Goal: Task Accomplishment & Management: Manage account settings

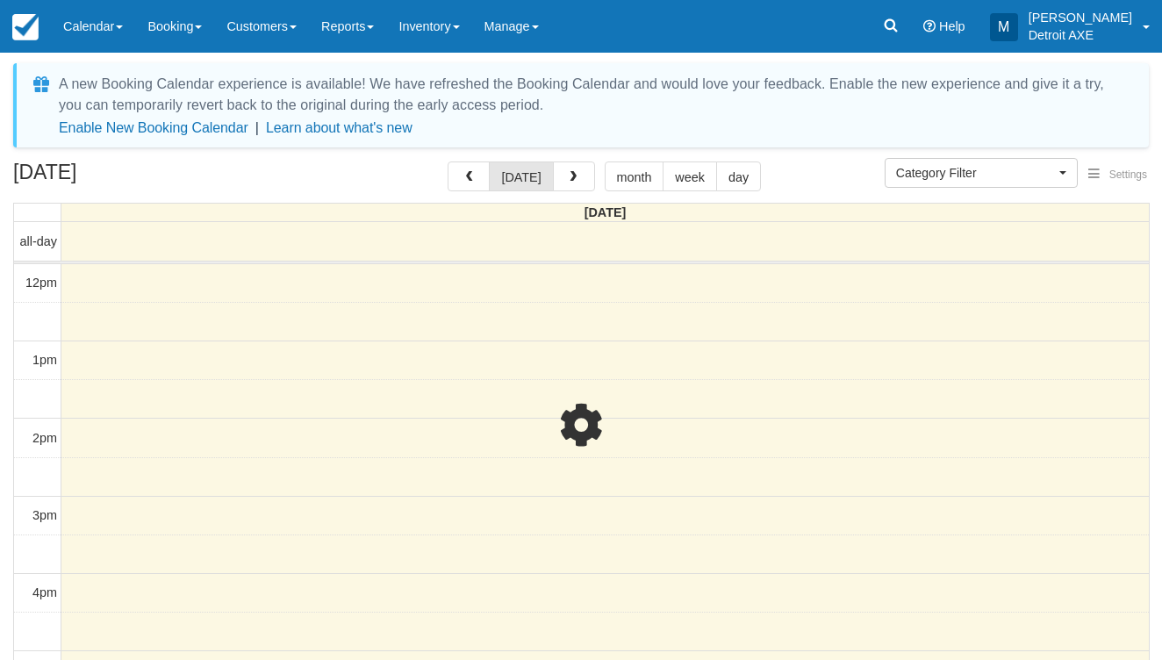
select select
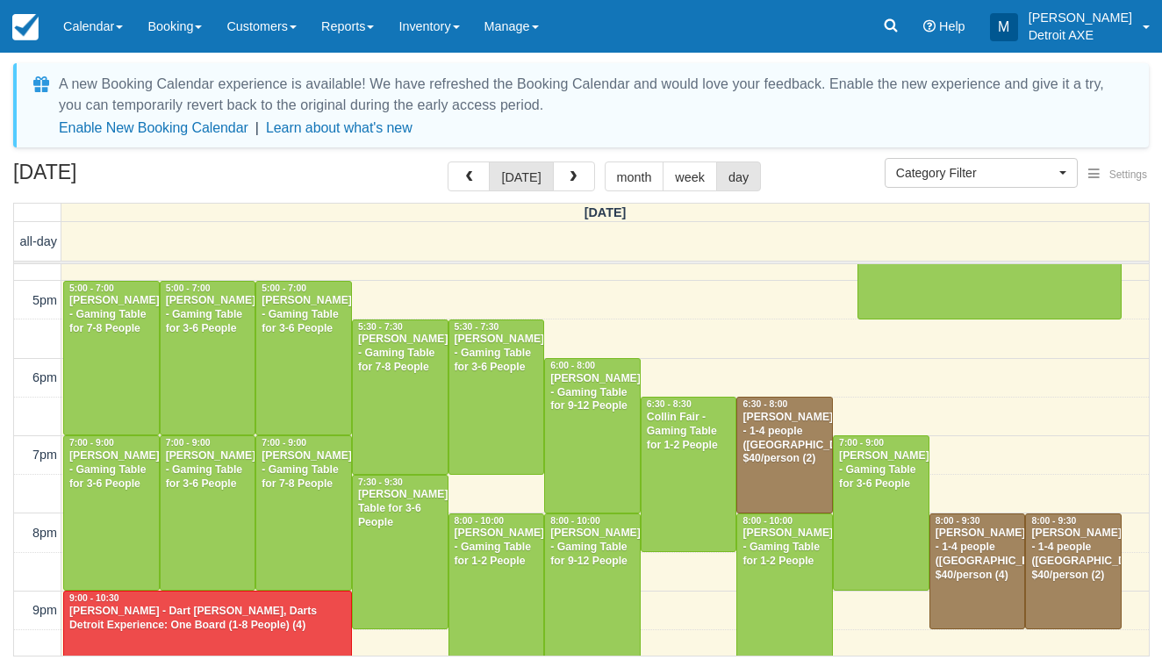
scroll to position [531, 0]
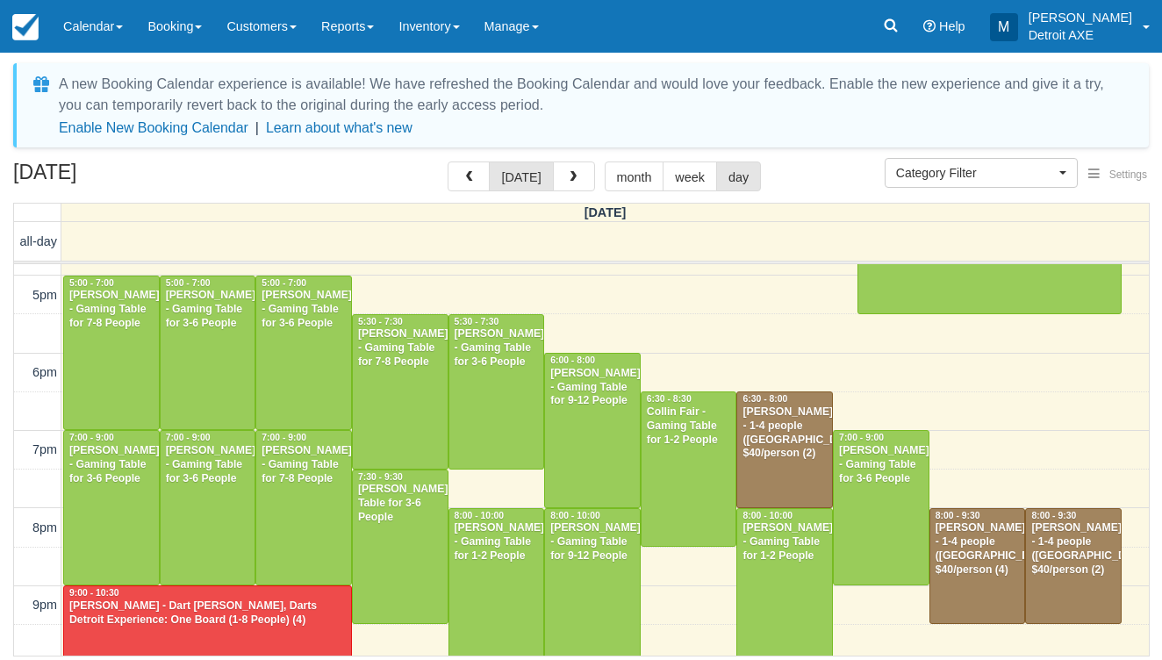
click at [243, 327] on div at bounding box center [208, 353] width 95 height 154
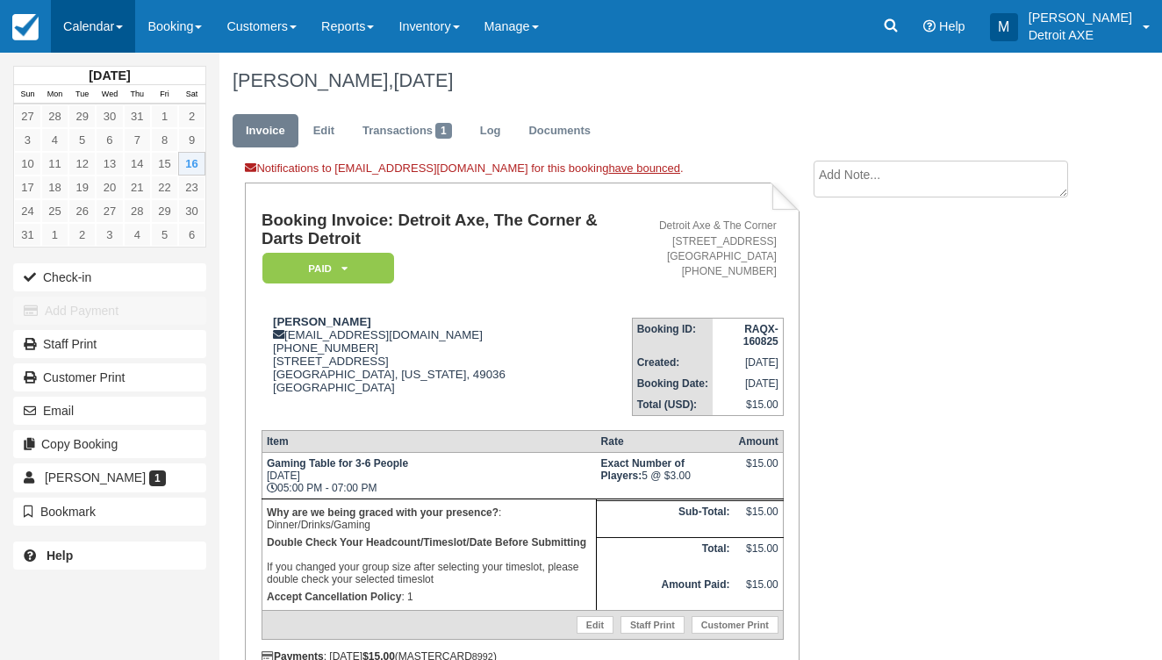
click at [106, 25] on link "Calendar" at bounding box center [93, 26] width 84 height 53
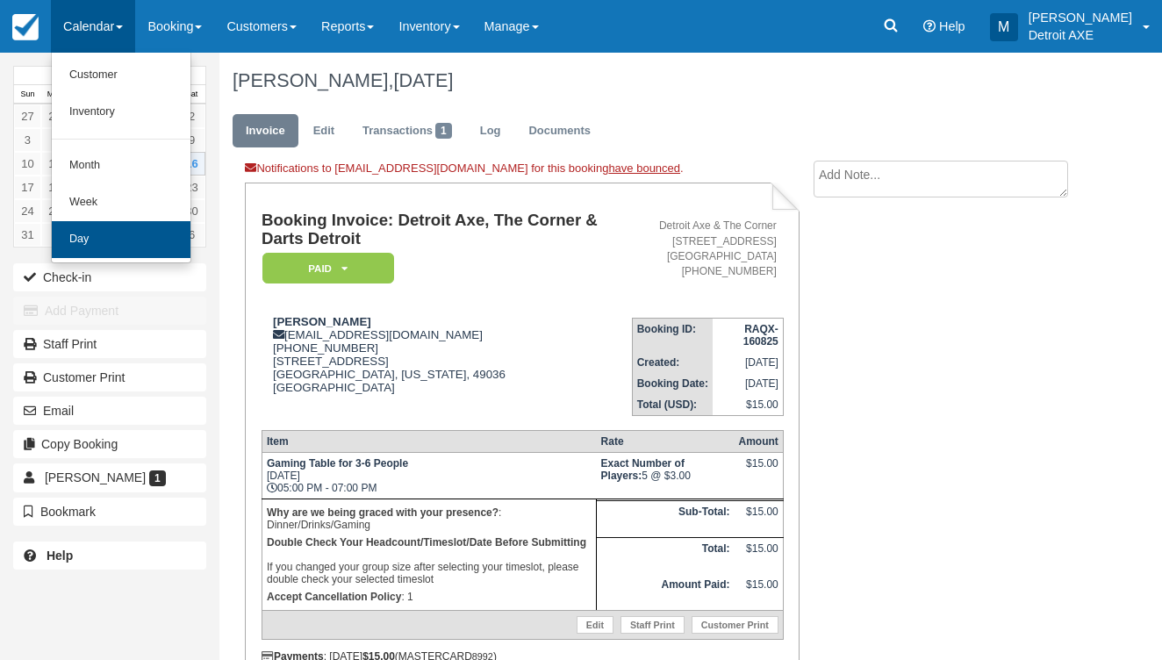
click at [93, 240] on link "Day" at bounding box center [121, 239] width 139 height 37
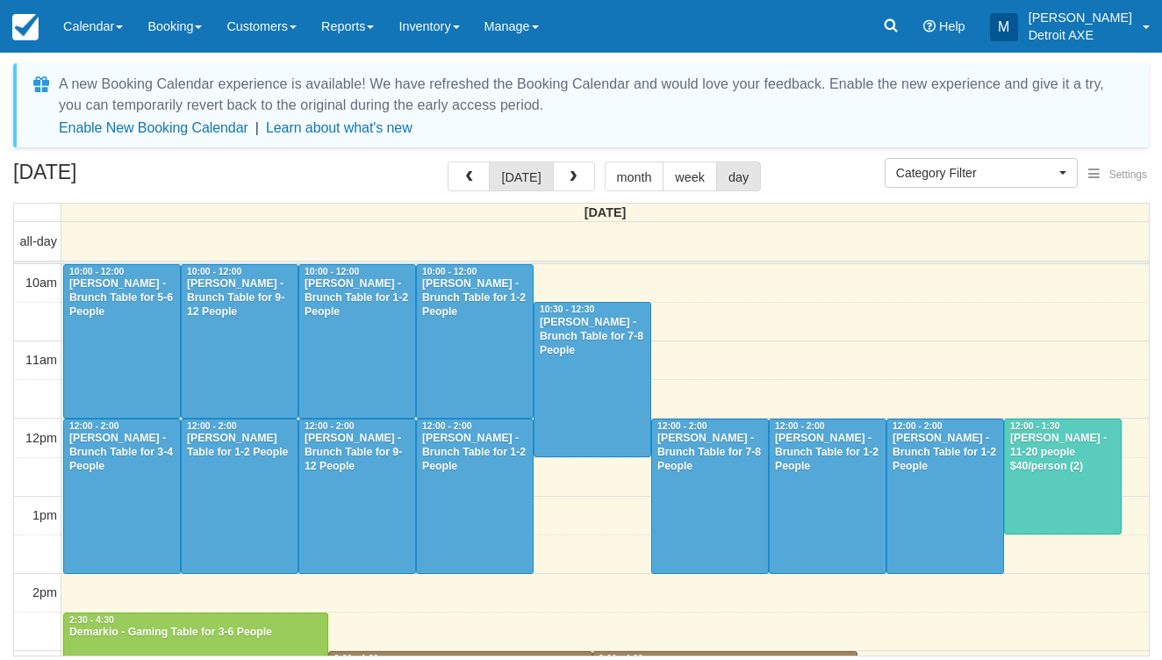
select select
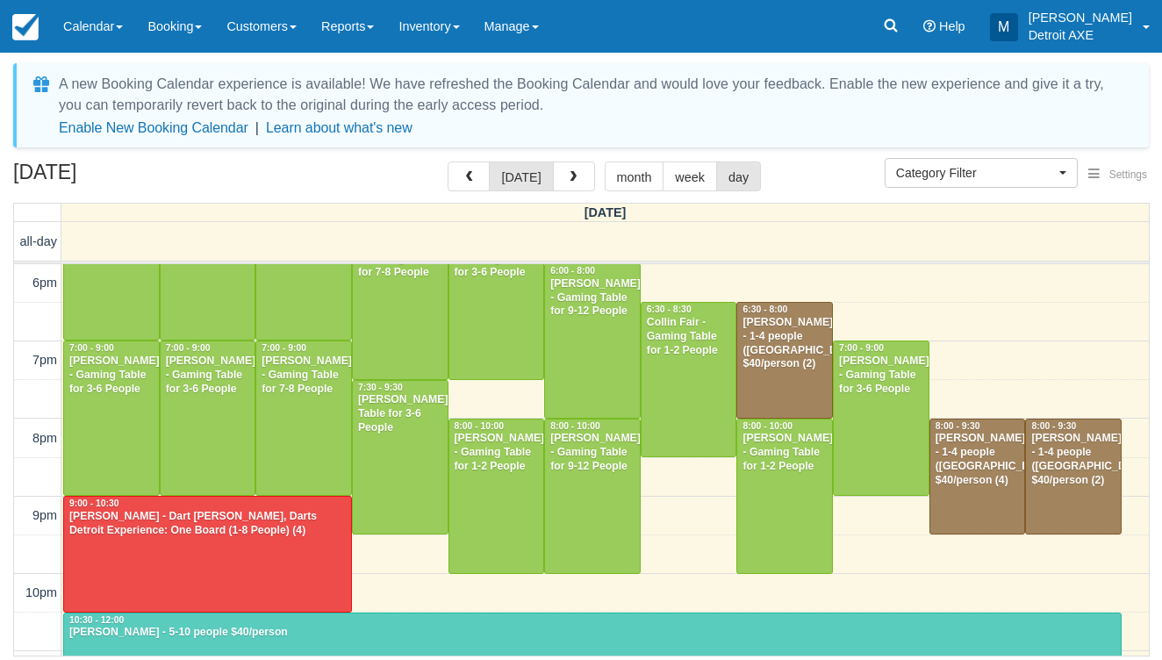
scroll to position [621, 0]
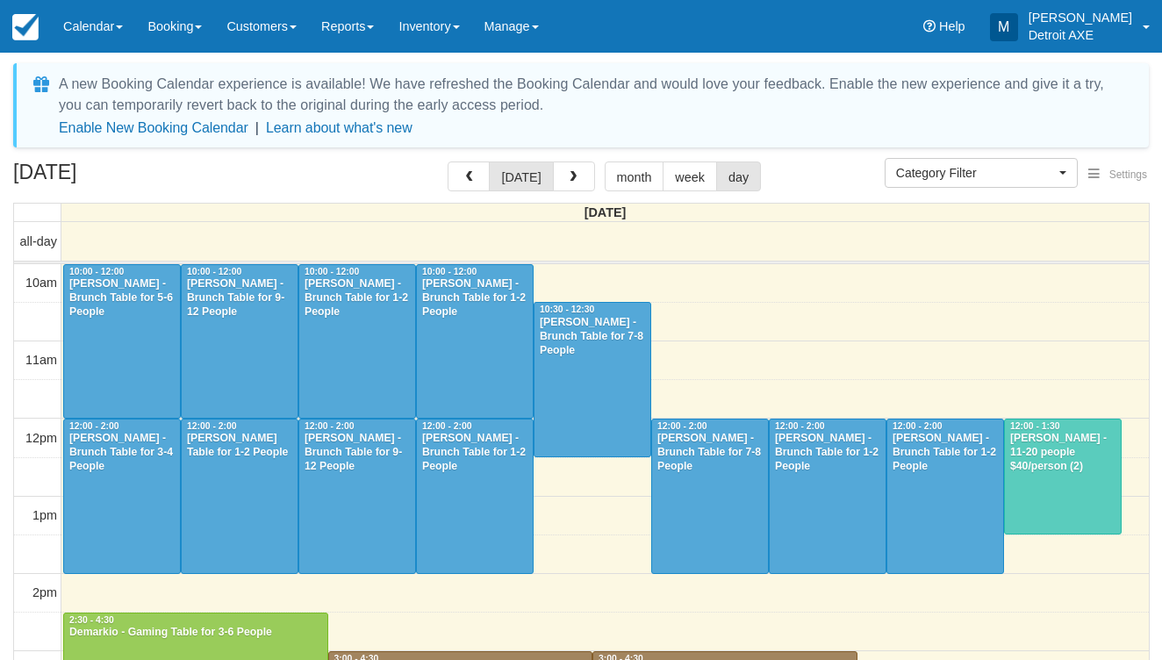
select select
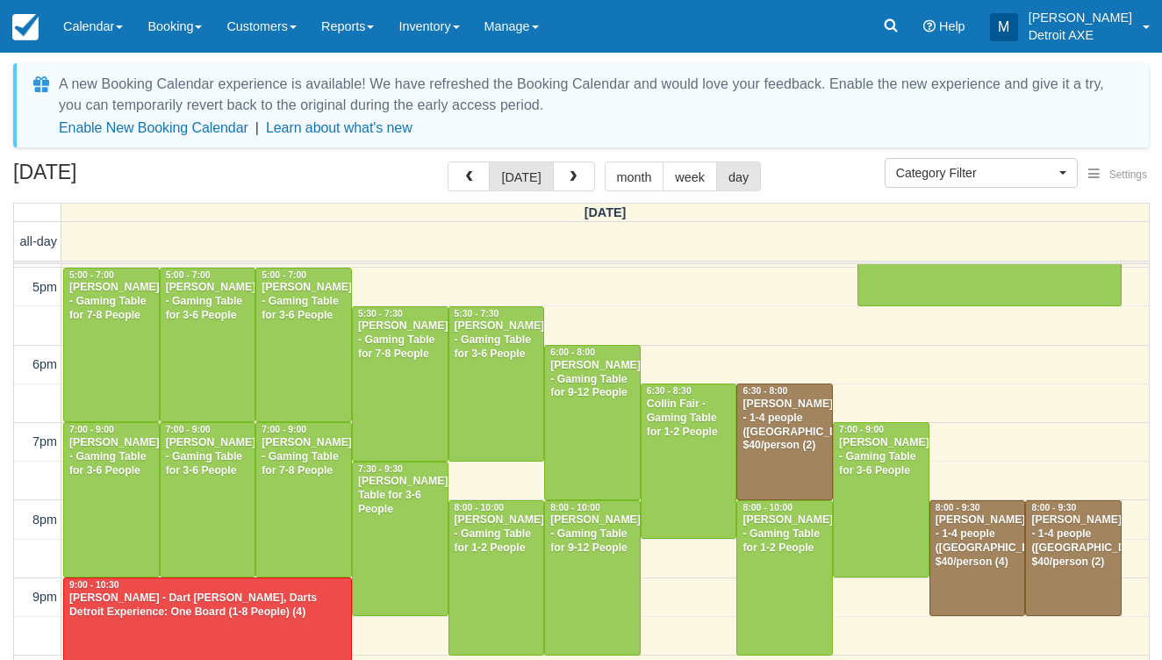
scroll to position [542, 0]
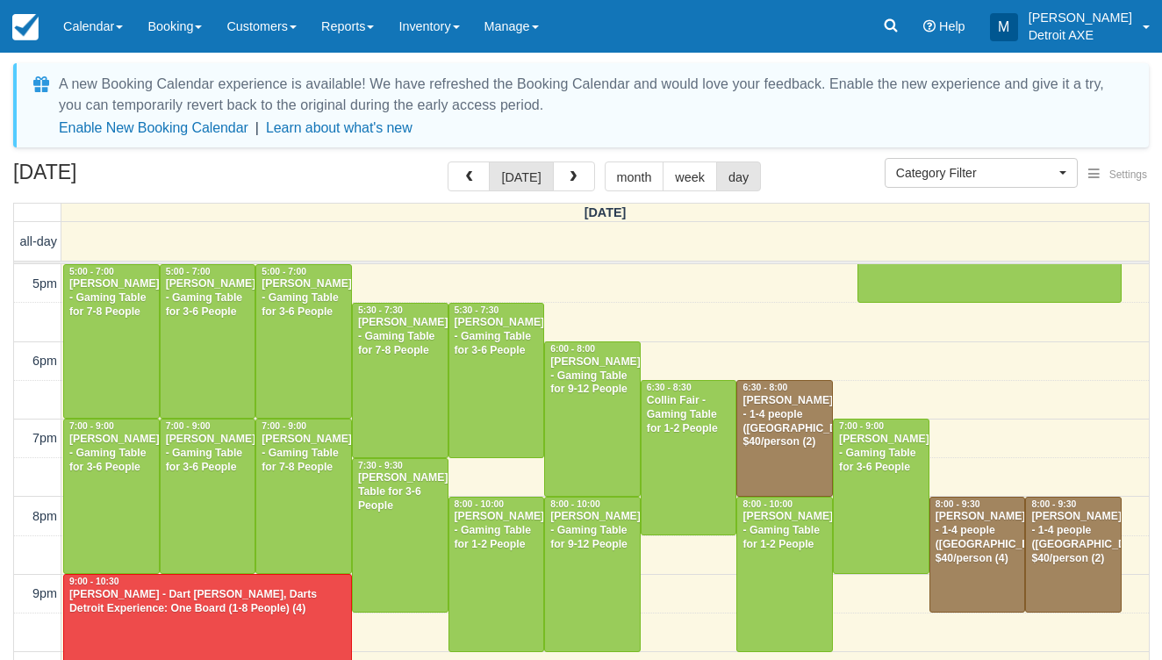
click at [966, 398] on div "10am 11am 12pm 1pm 2pm 3pm 4pm 5pm 6pm 7pm 8pm 9pm 10pm 11pm 10:00 - 12:00 [PER…" at bounding box center [581, 264] width 1135 height 1085
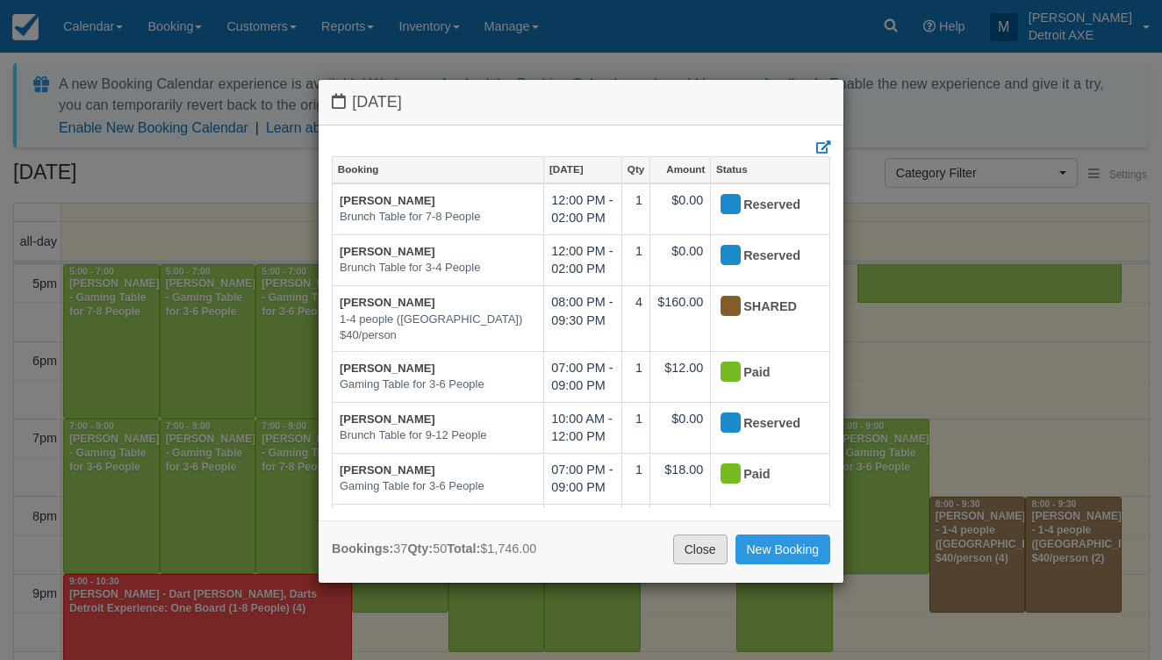
click at [708, 546] on link "Close" at bounding box center [700, 550] width 54 height 30
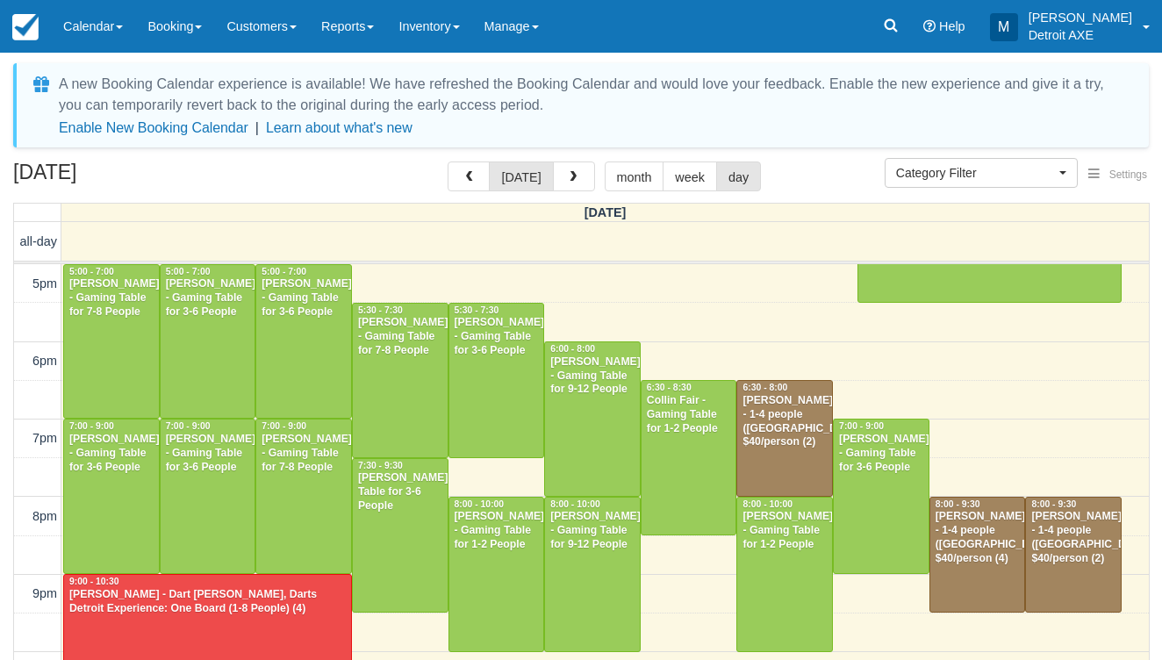
click at [798, 160] on div "A new Booking Calendar experience is available! We have refreshed the Booking C…" at bounding box center [581, 409] width 1136 height 692
